Goal: Information Seeking & Learning: Learn about a topic

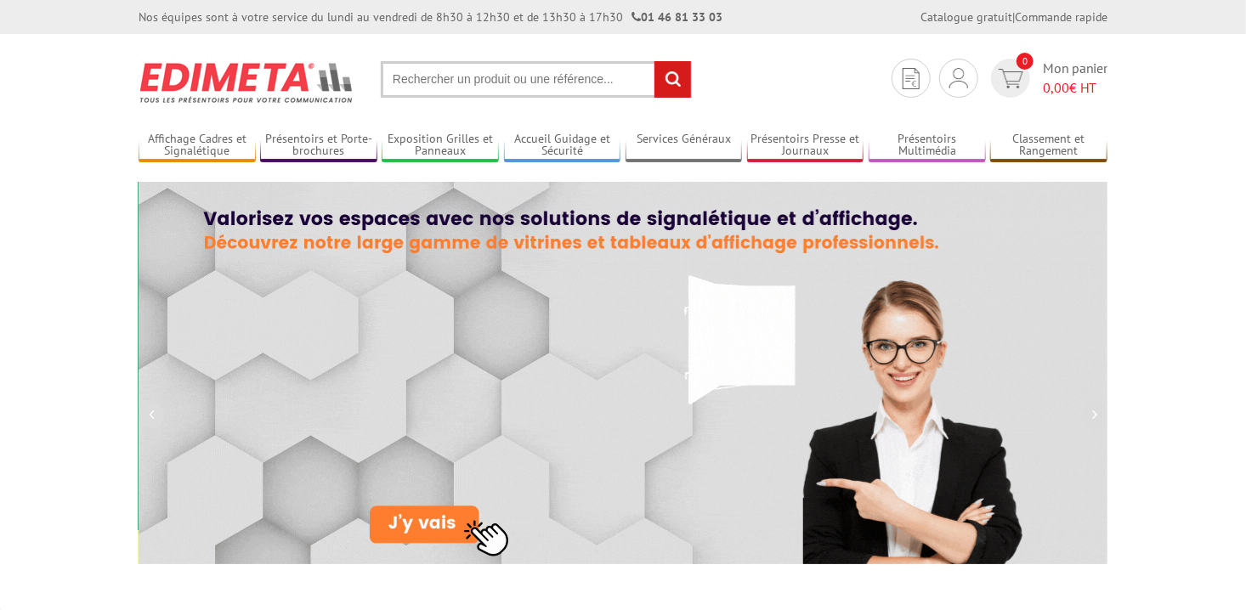
click at [471, 71] on input "text" at bounding box center [536, 79] width 311 height 37
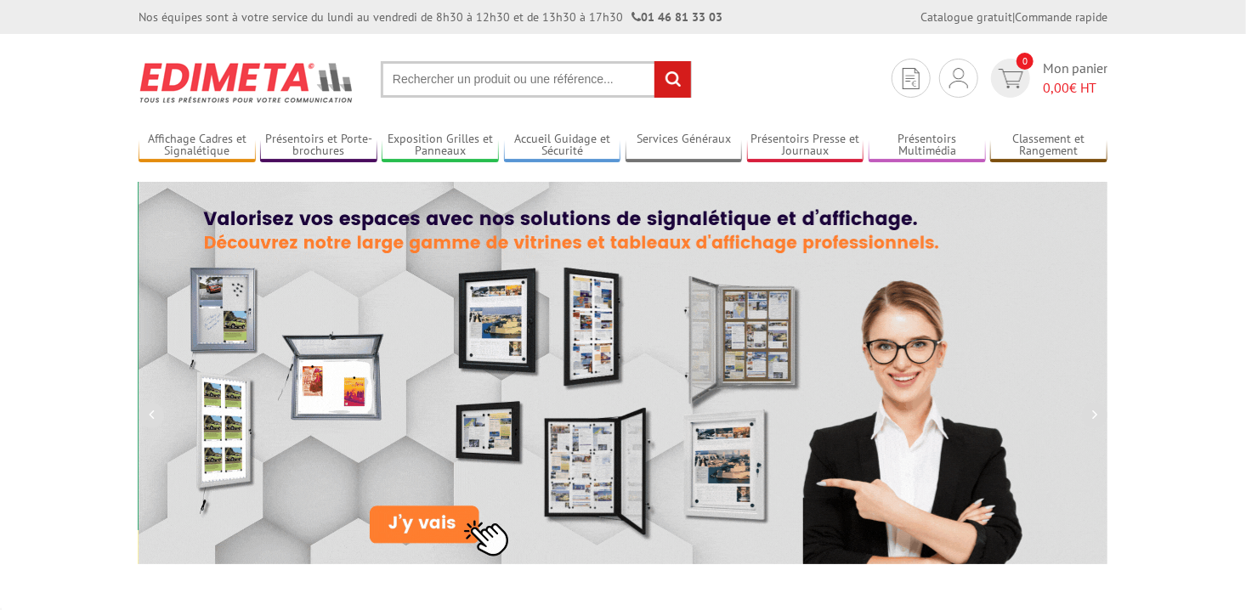
click at [471, 71] on input "text" at bounding box center [536, 79] width 311 height 37
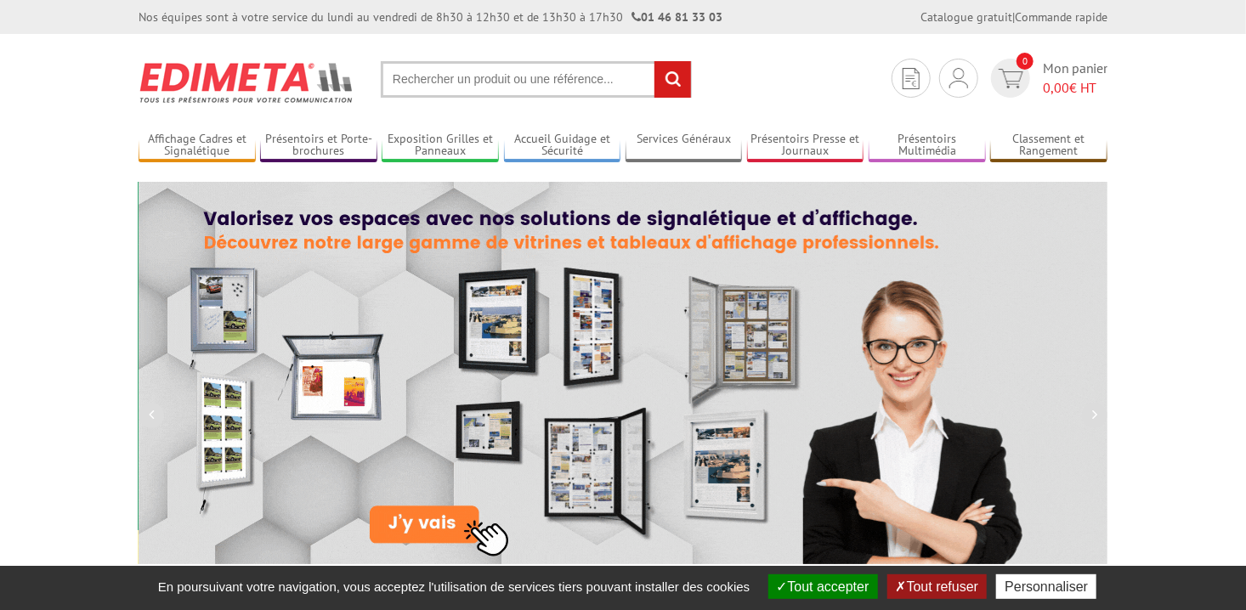
click at [471, 71] on input "text" at bounding box center [536, 79] width 311 height 37
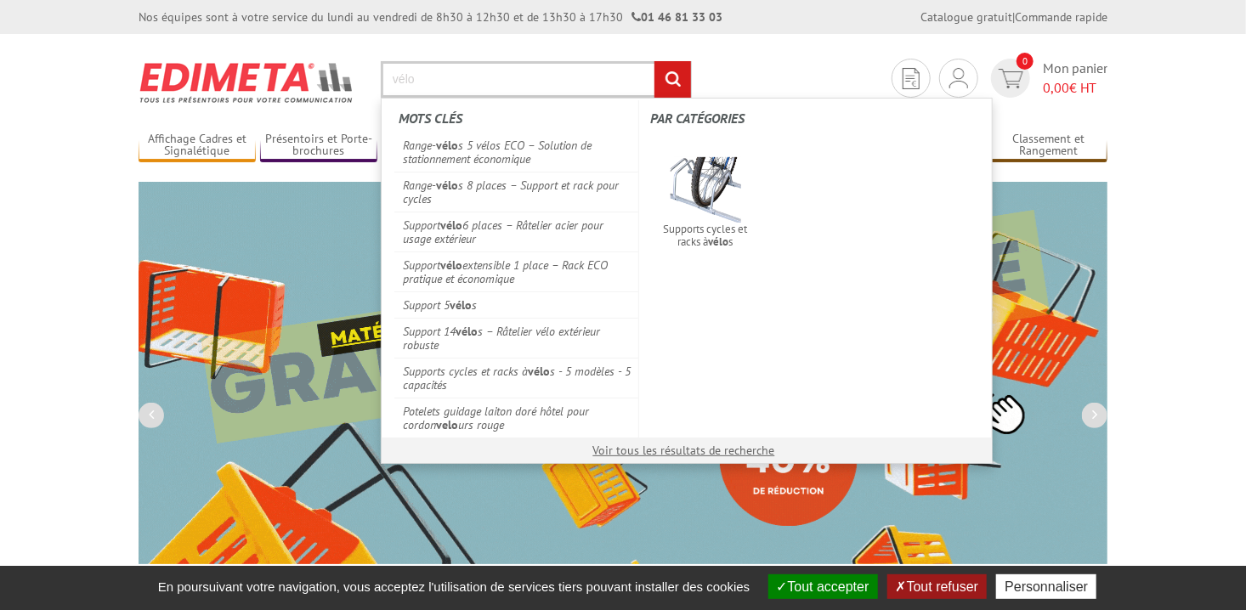
type input "vélo"
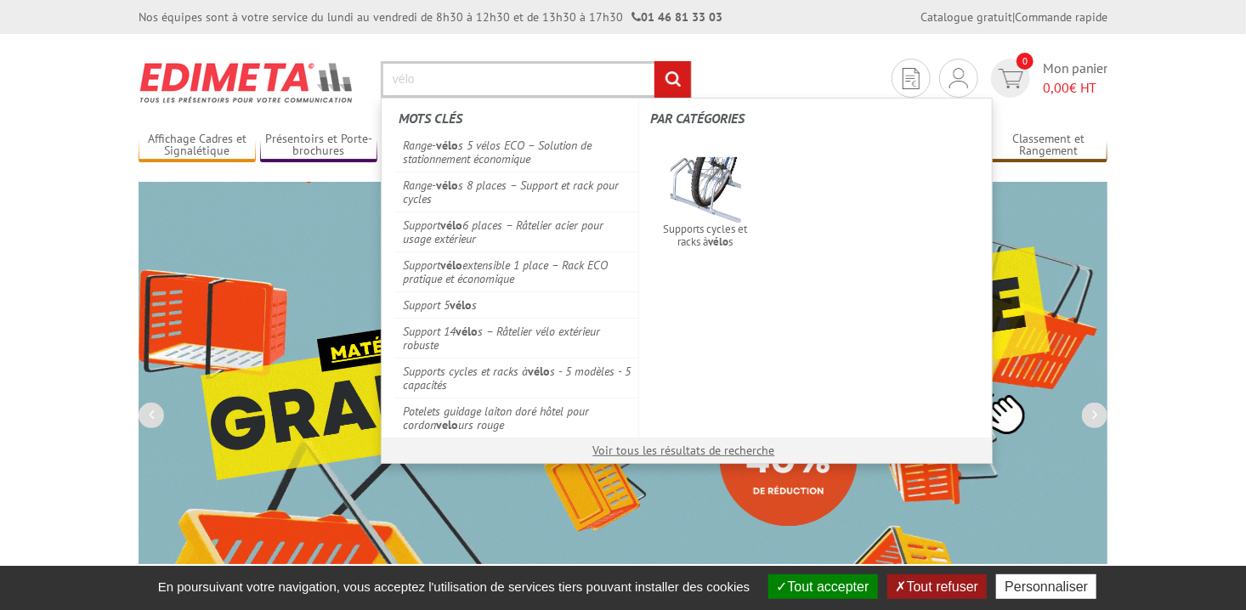
click at [654, 61] on input "rechercher" at bounding box center [672, 79] width 37 height 37
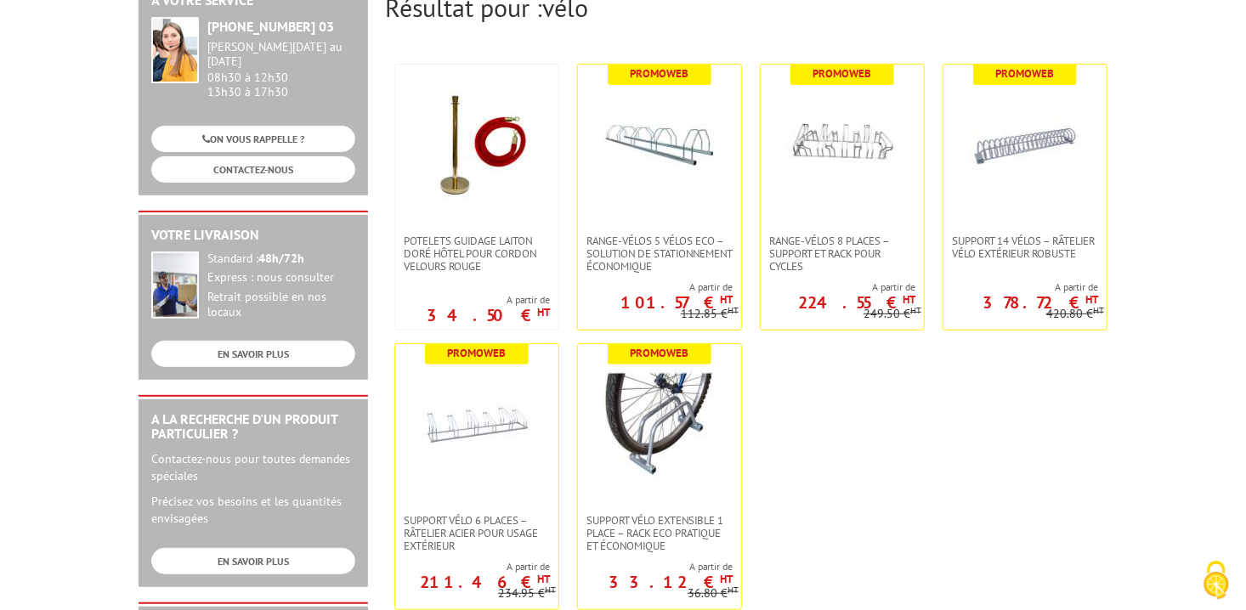
scroll to position [238, 0]
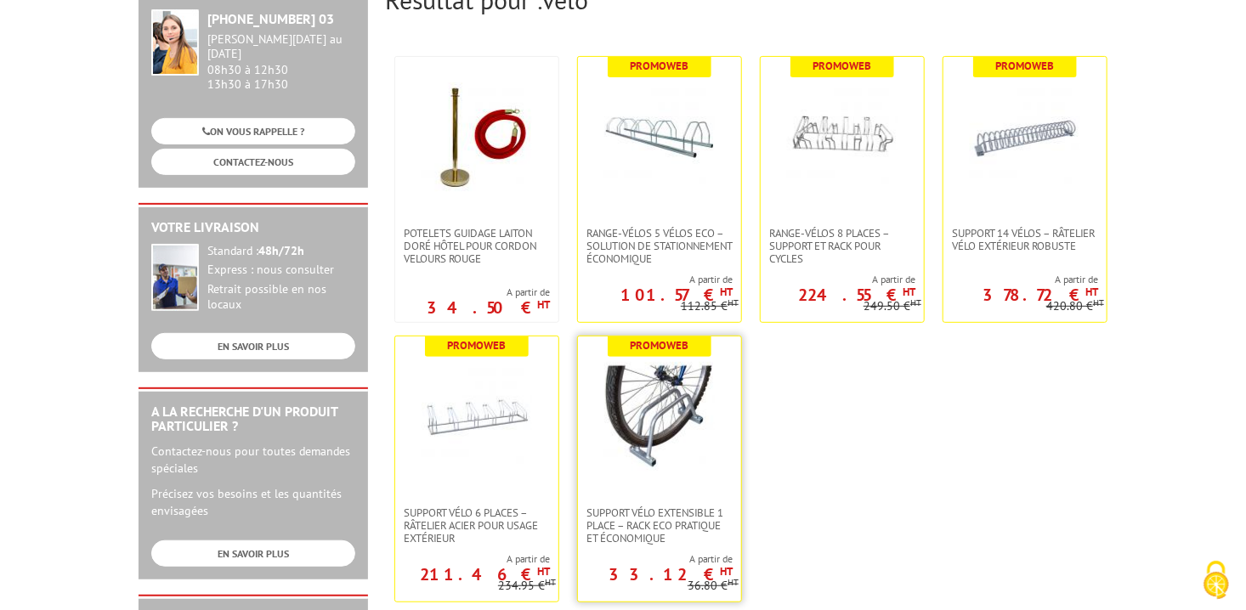
click at [665, 435] on img at bounding box center [659, 417] width 110 height 110
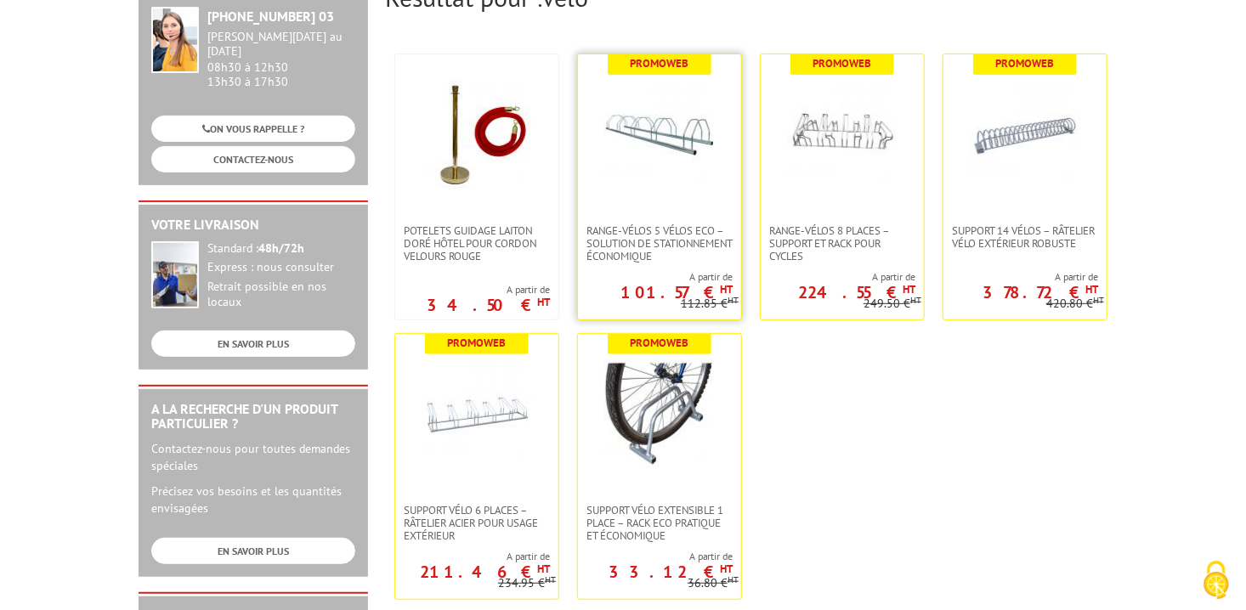
click at [632, 179] on img at bounding box center [659, 135] width 110 height 110
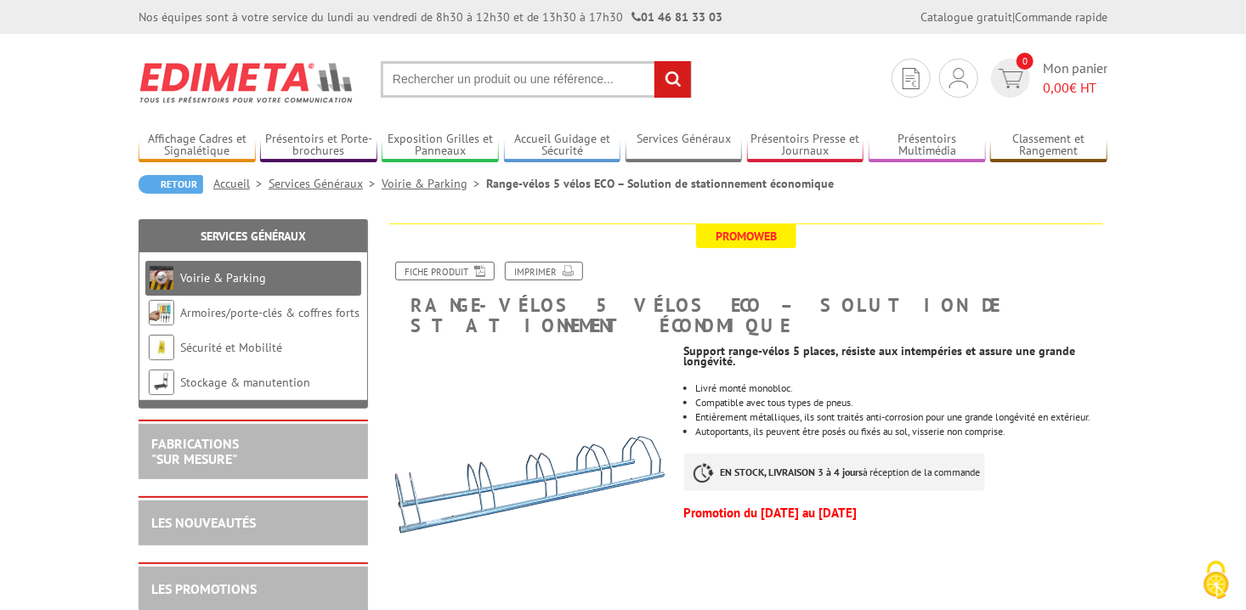
scroll to position [534, 0]
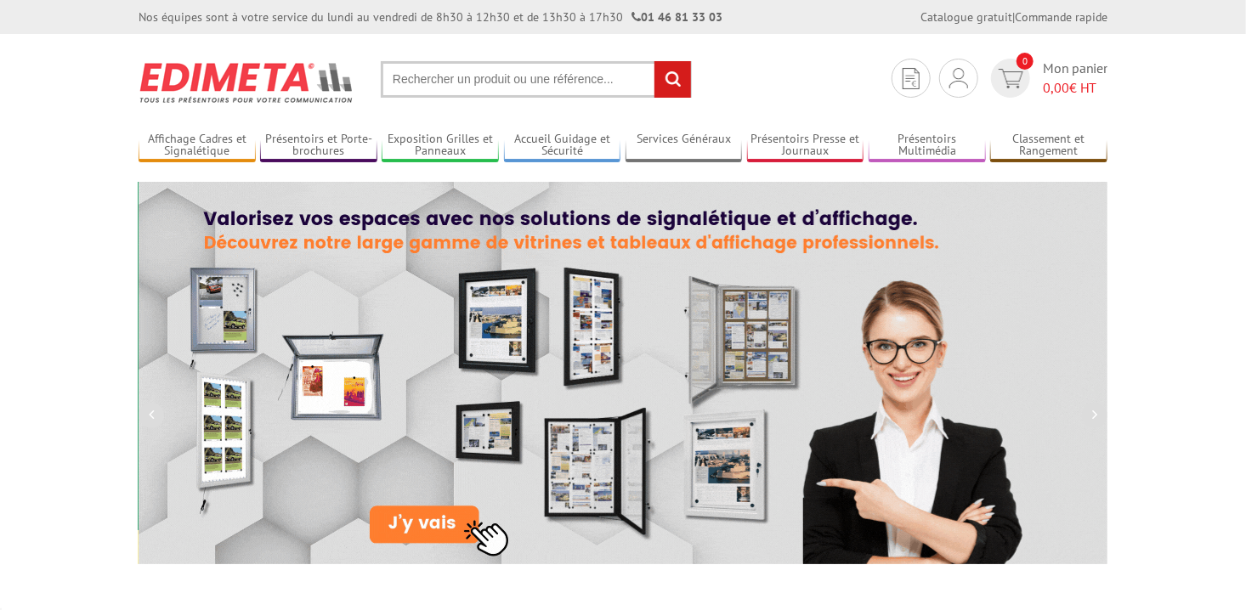
drag, startPoint x: 0, startPoint y: 0, endPoint x: 446, endPoint y: 79, distance: 453.1
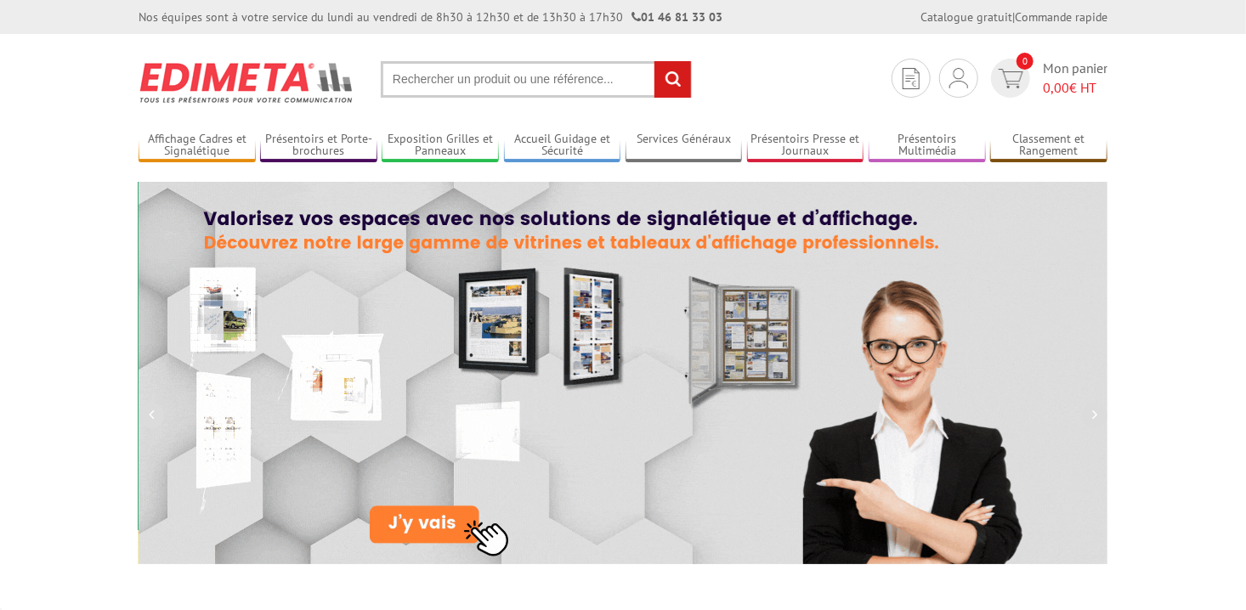
click at [446, 79] on input "text" at bounding box center [536, 79] width 311 height 37
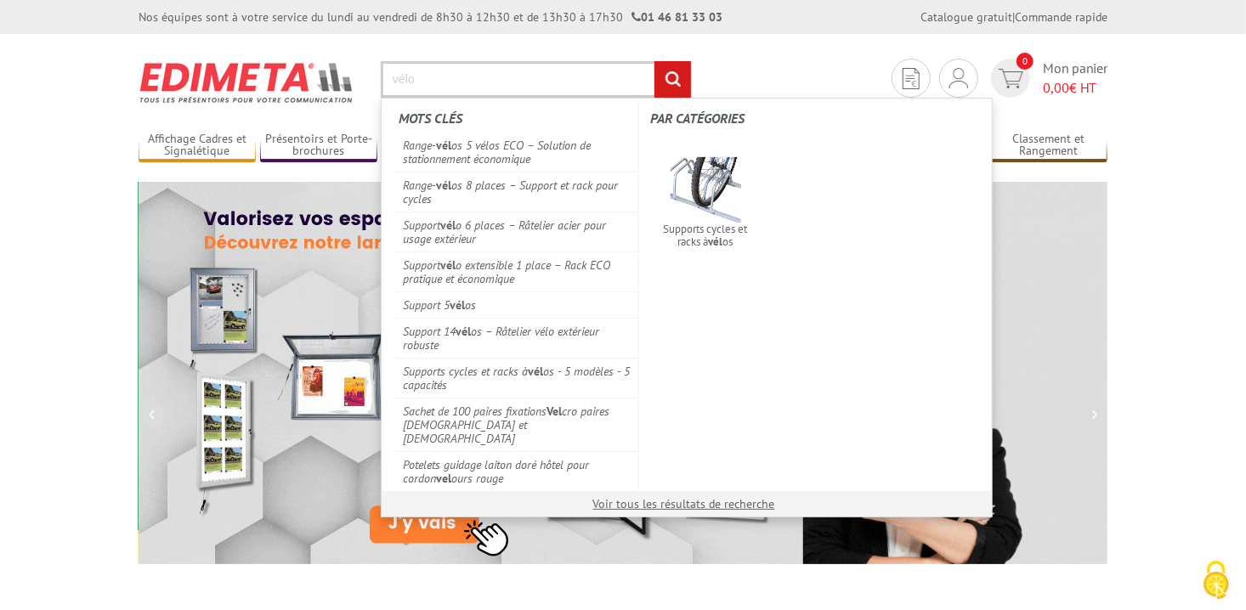
type input "vélo"
click at [654, 61] on input "rechercher" at bounding box center [672, 79] width 37 height 37
